Goal: Information Seeking & Learning: Learn about a topic

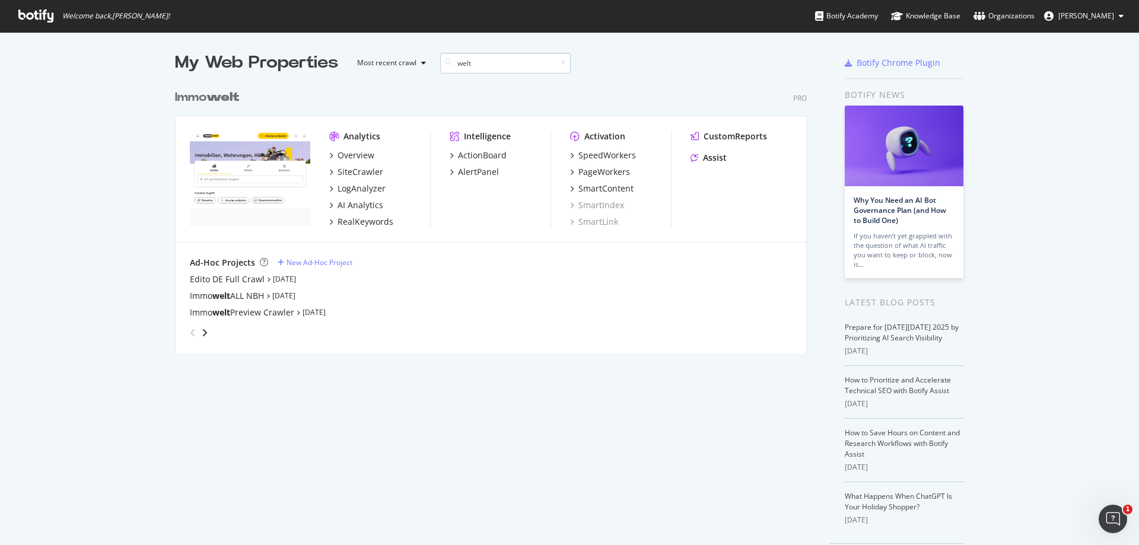
scroll to position [270, 633]
type input "welt"
click at [596, 173] on div "PageWorkers" at bounding box center [605, 172] width 52 height 12
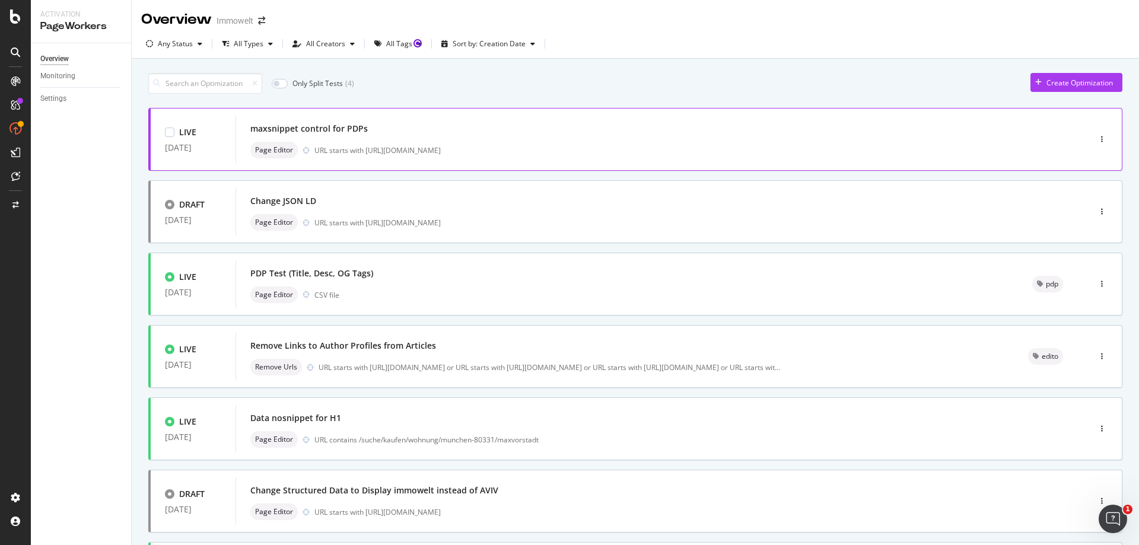
click at [649, 139] on div "maxsnippet control for PDPs Page Editor URL starts with [URL][DOMAIN_NAME]" at bounding box center [644, 139] width 789 height 38
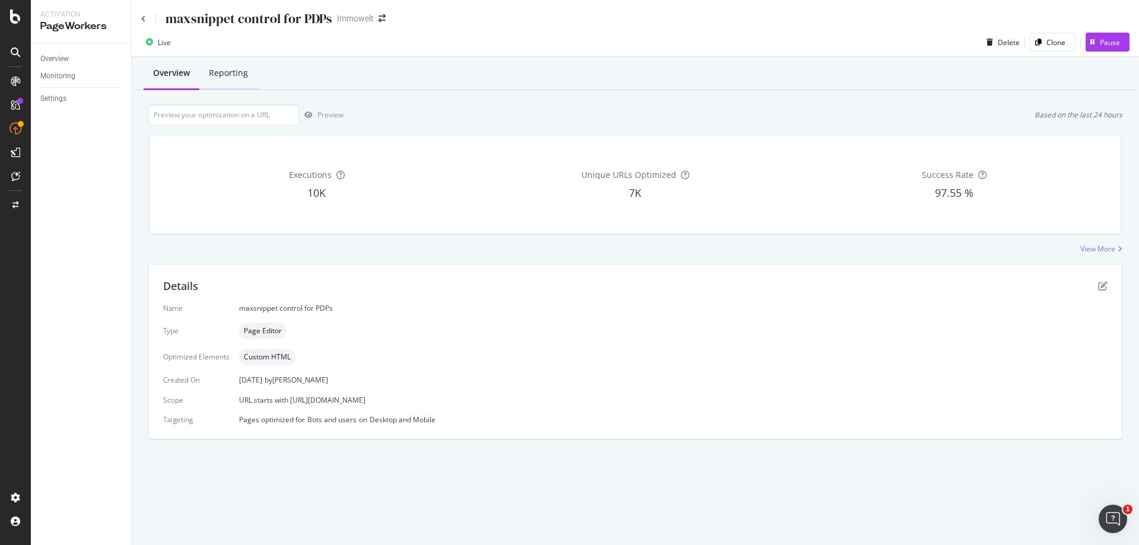
click at [242, 74] on div "Reporting" at bounding box center [228, 73] width 39 height 12
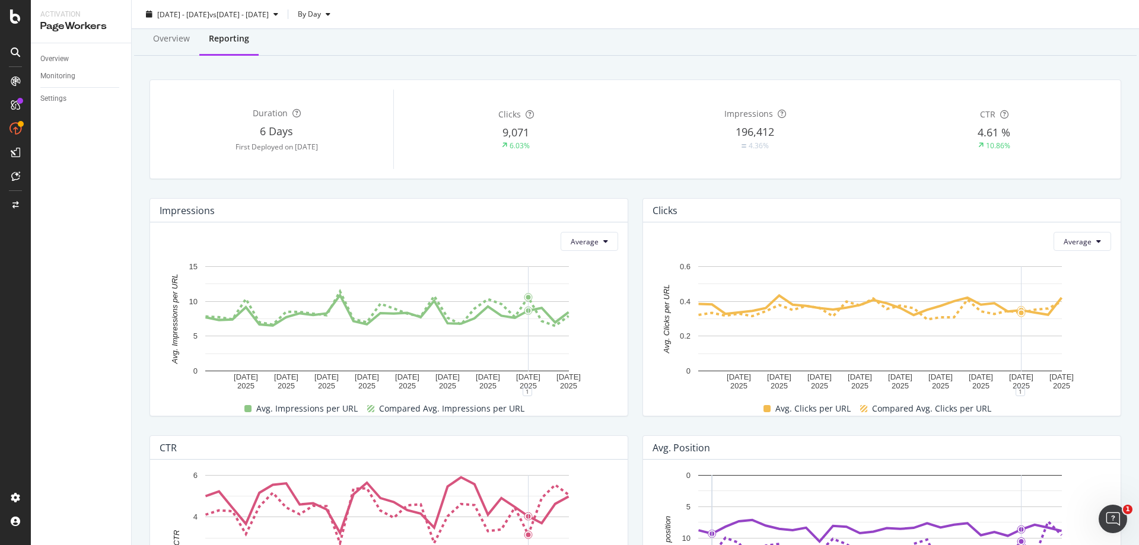
scroll to position [16, 0]
